Goal: Information Seeking & Learning: Find specific fact

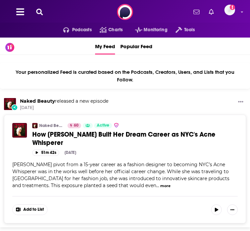
click at [17, 15] on icon at bounding box center [20, 11] width 8 height 7
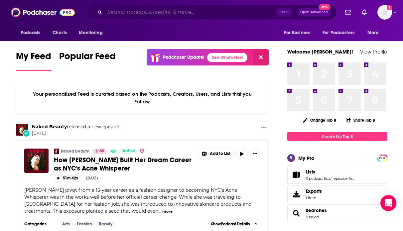
click at [169, 11] on input "Search podcasts, credits, & more..." at bounding box center [190, 12] width 171 height 11
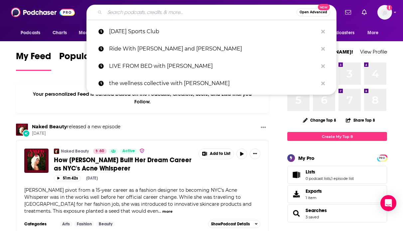
paste input "Holistic Health and Wellness"
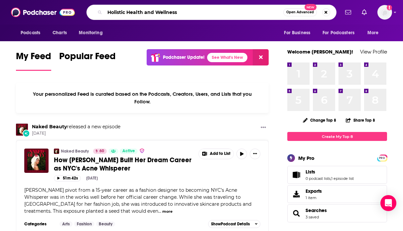
click at [142, 11] on input "Holistic Health and Wellness" at bounding box center [194, 12] width 178 height 11
paste input "Living Life Naturally"
type input "Living Life Naturally"
